Goal: Navigation & Orientation: Find specific page/section

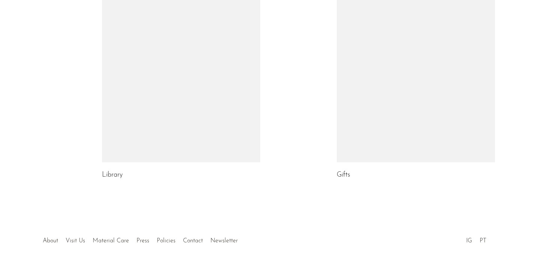
scroll to position [476, 0]
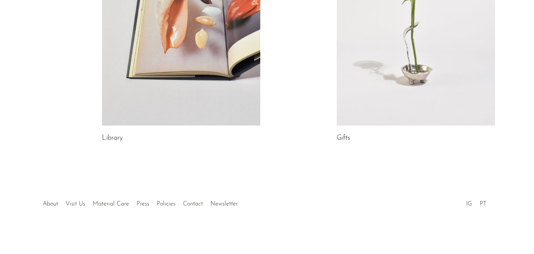
click at [186, 204] on link "Contact" at bounding box center [193, 204] width 20 height 6
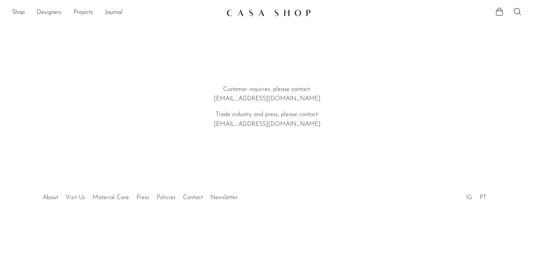
click at [72, 195] on link "Visit Us" at bounding box center [76, 197] width 20 height 6
